Goal: Information Seeking & Learning: Learn about a topic

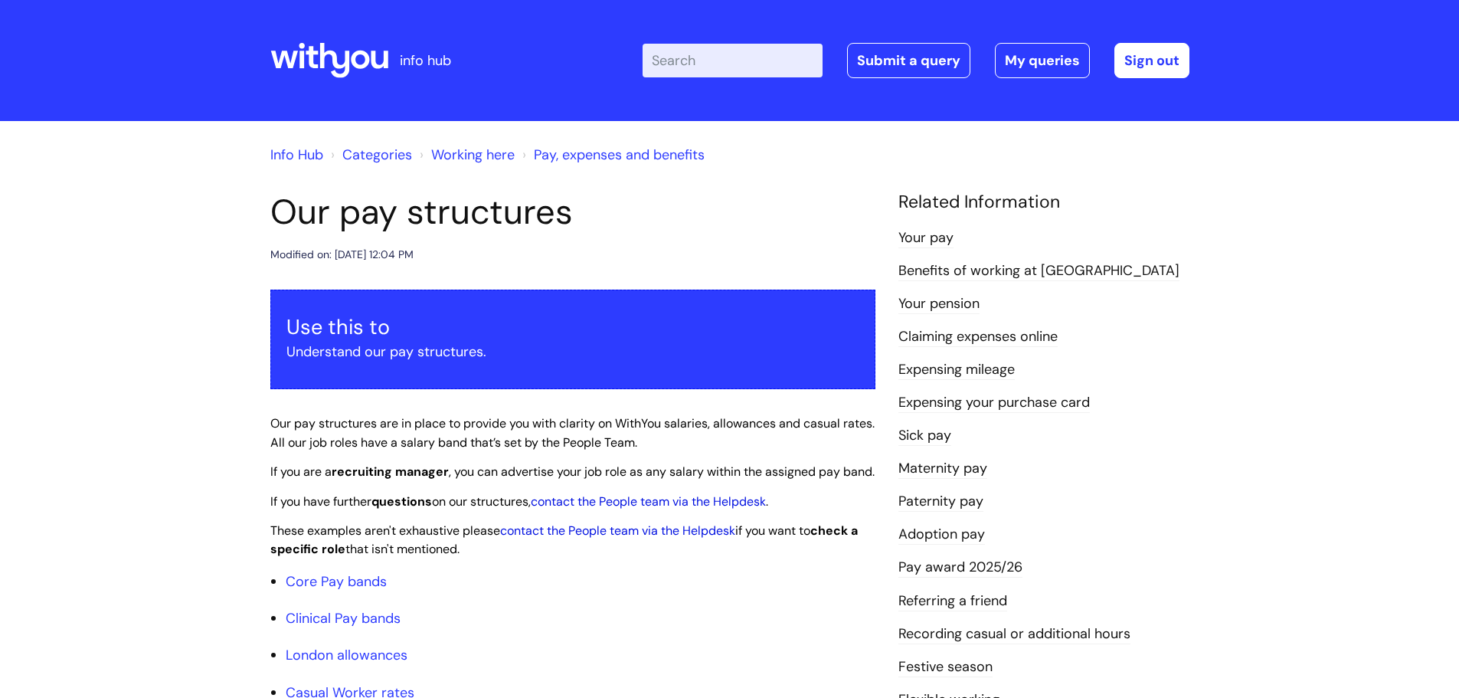
drag, startPoint x: 747, startPoint y: 41, endPoint x: 744, endPoint y: 50, distance: 9.7
click at [746, 42] on div "Enter your search term here... Search Submit a query My queries Welcome Grace W…" at bounding box center [843, 60] width 691 height 90
click at [738, 66] on input "Enter your search term here..." at bounding box center [732, 61] width 180 height 34
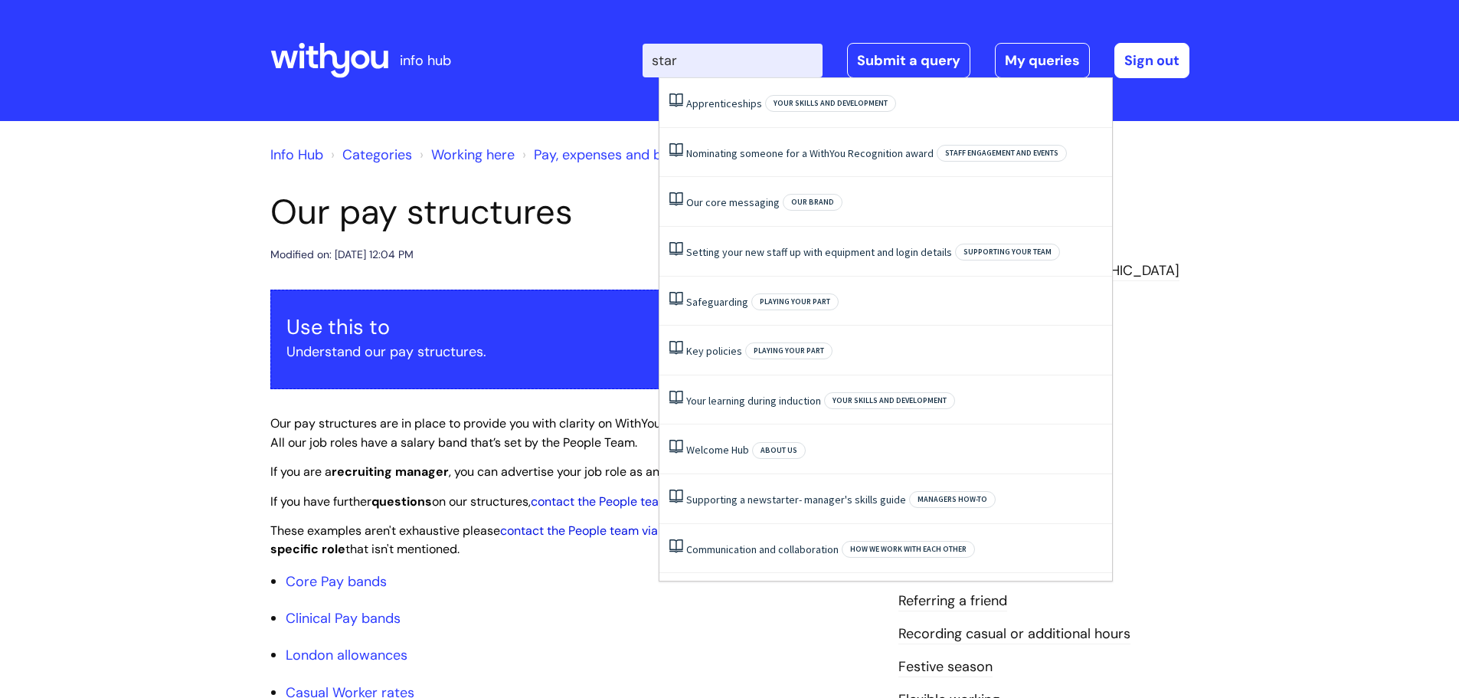
type input "star"
click button "Search" at bounding box center [0, 0] width 0 height 0
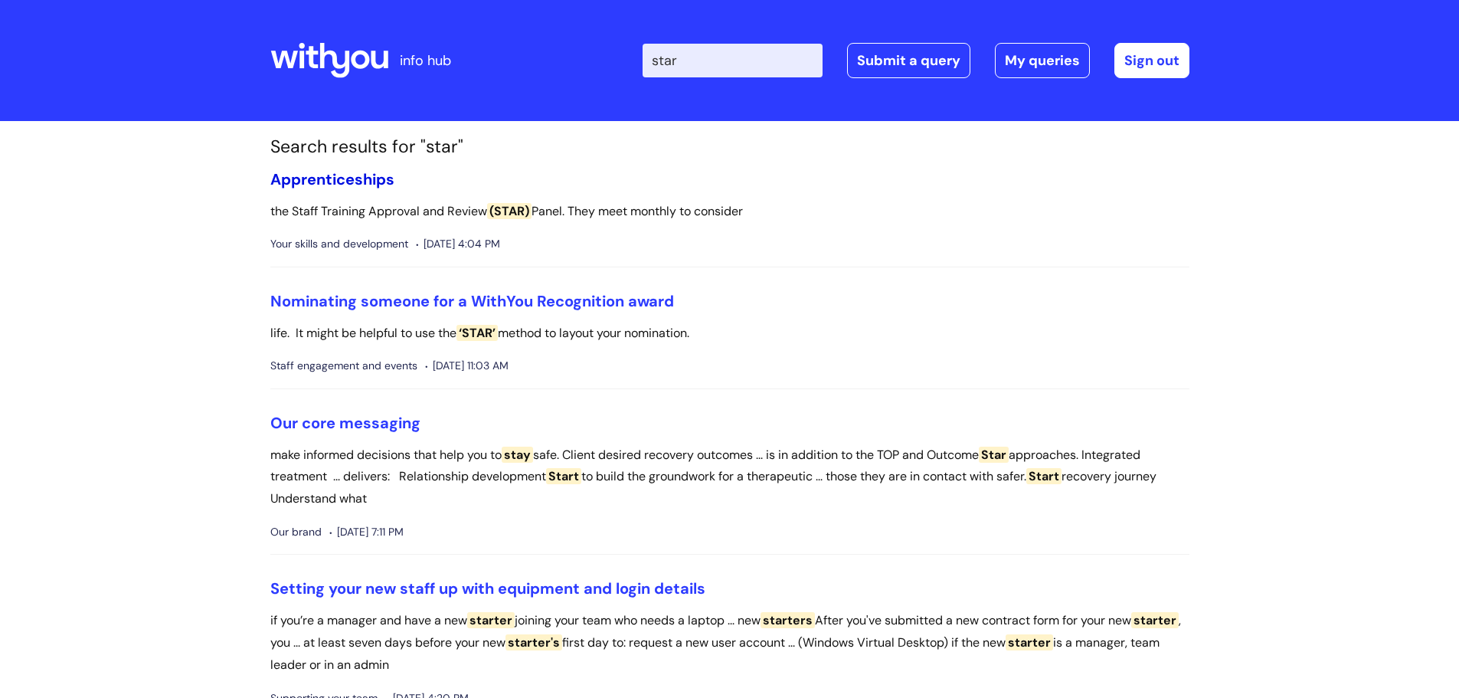
click at [354, 175] on link "Apprenticeships" at bounding box center [332, 179] width 124 height 20
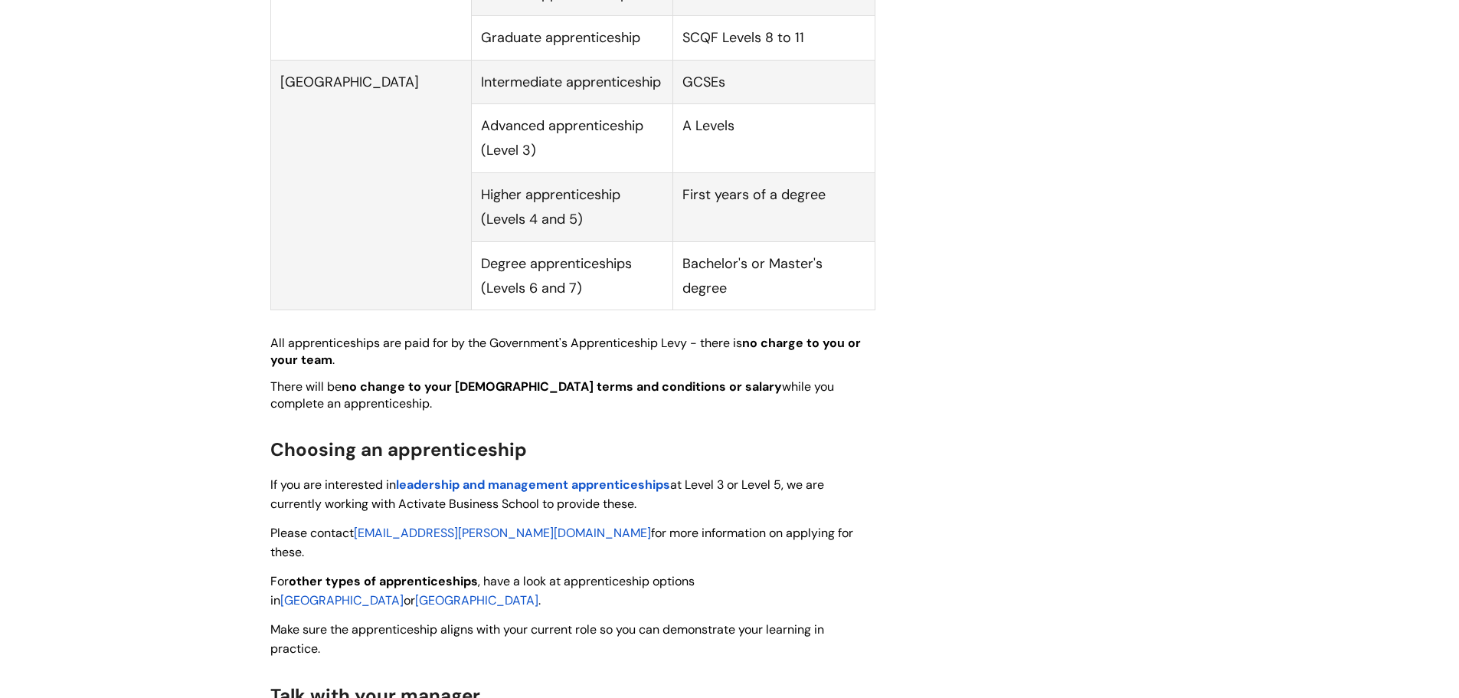
scroll to position [842, 0]
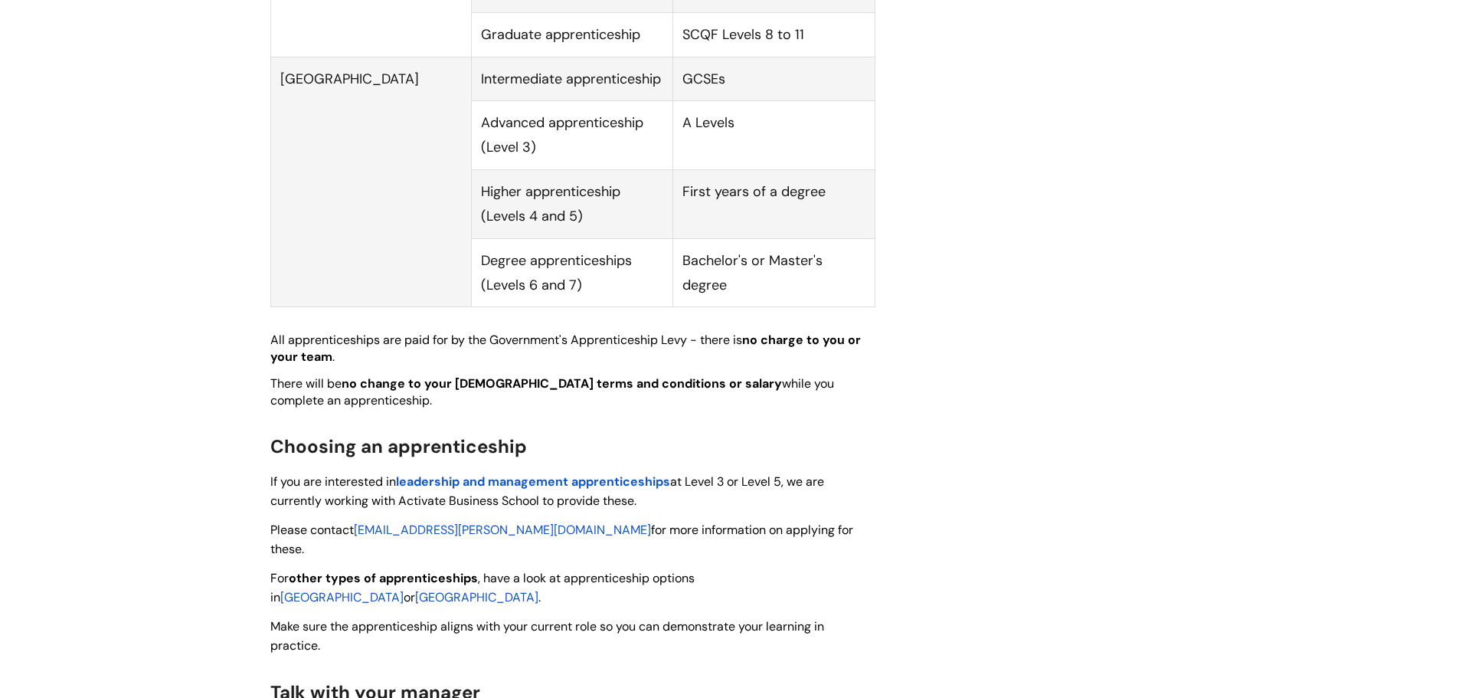
click at [642, 473] on span "leadership and management apprenticeships" at bounding box center [533, 481] width 274 height 16
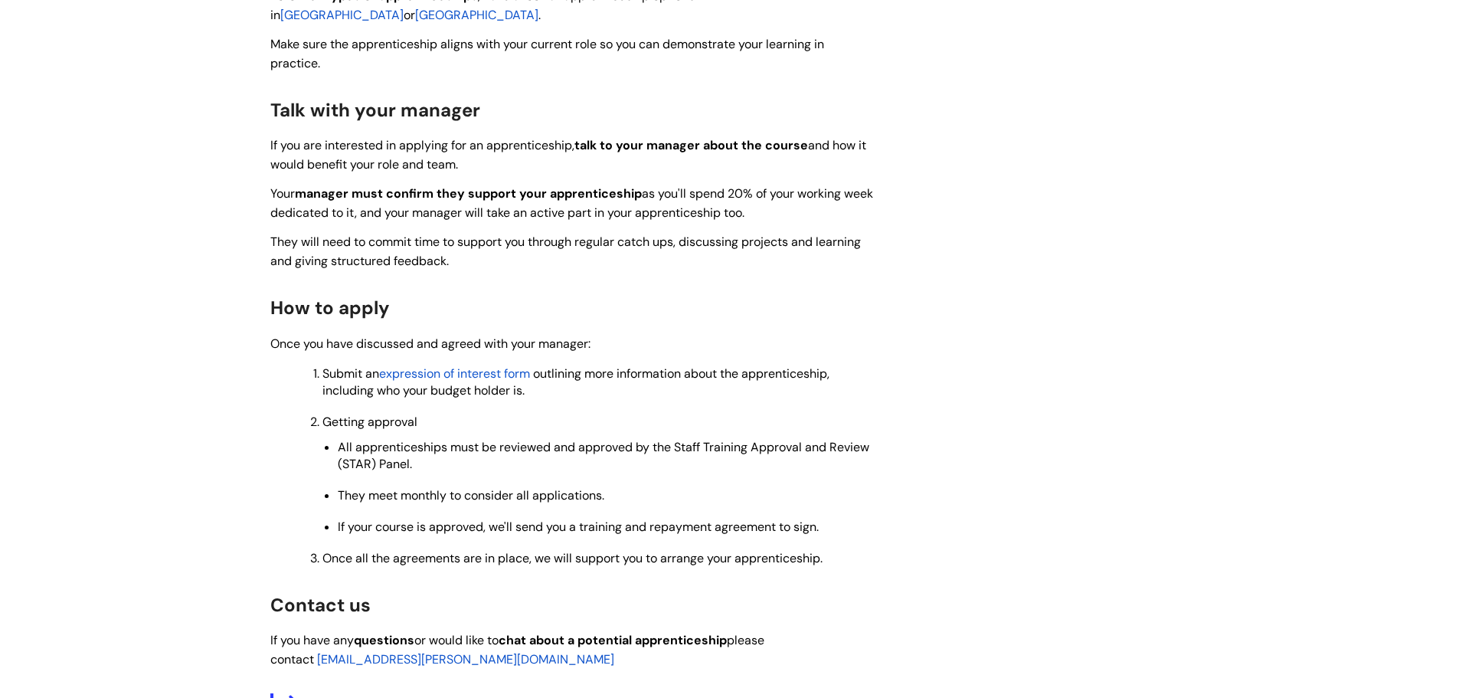
scroll to position [1072, 0]
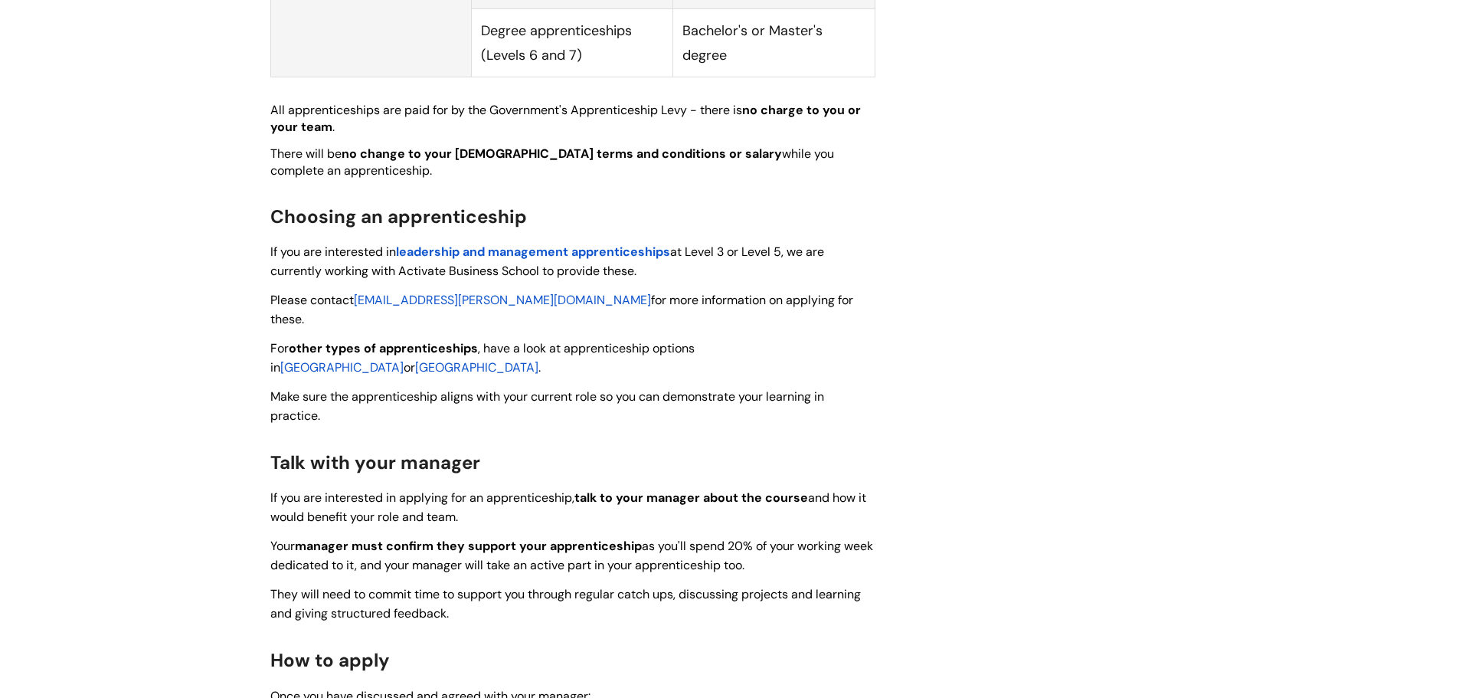
click at [567, 243] on span "leadership and management apprenticeships" at bounding box center [533, 251] width 274 height 16
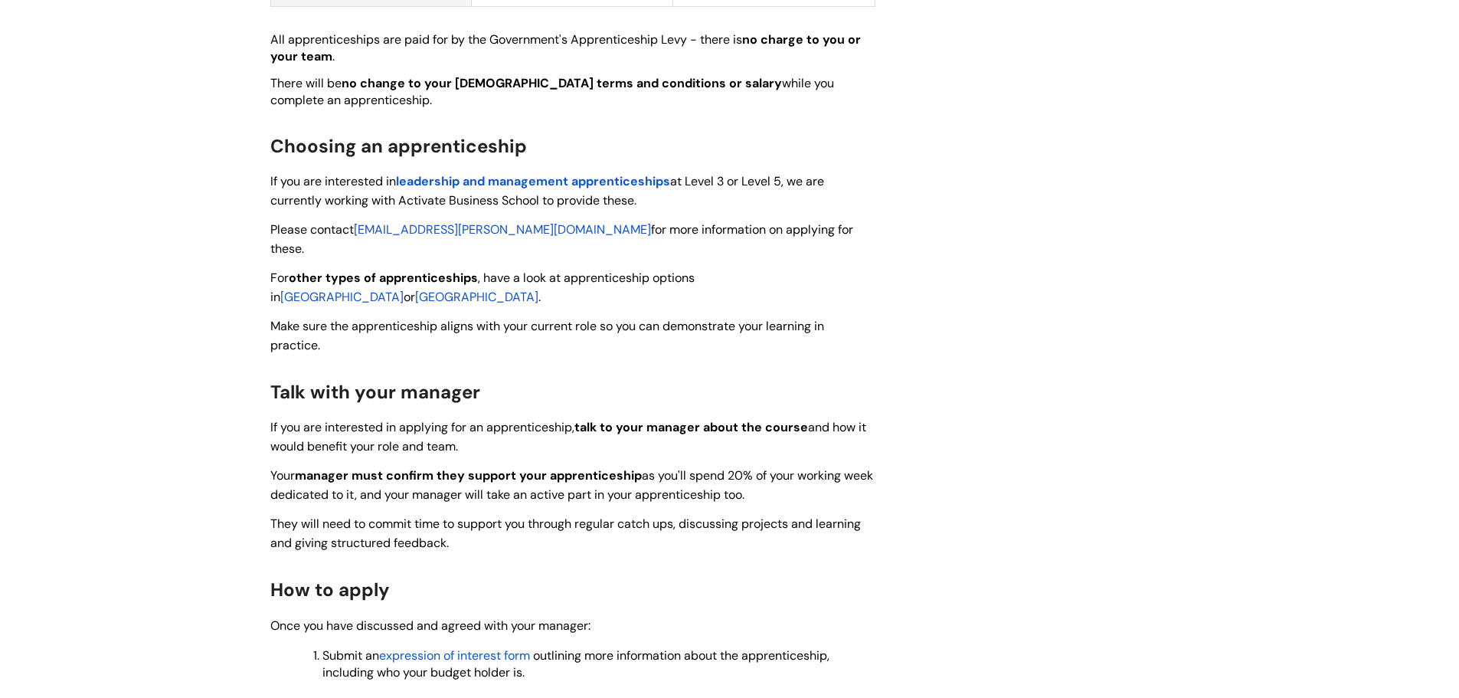
scroll to position [1149, 0]
